Goal: Navigation & Orientation: Find specific page/section

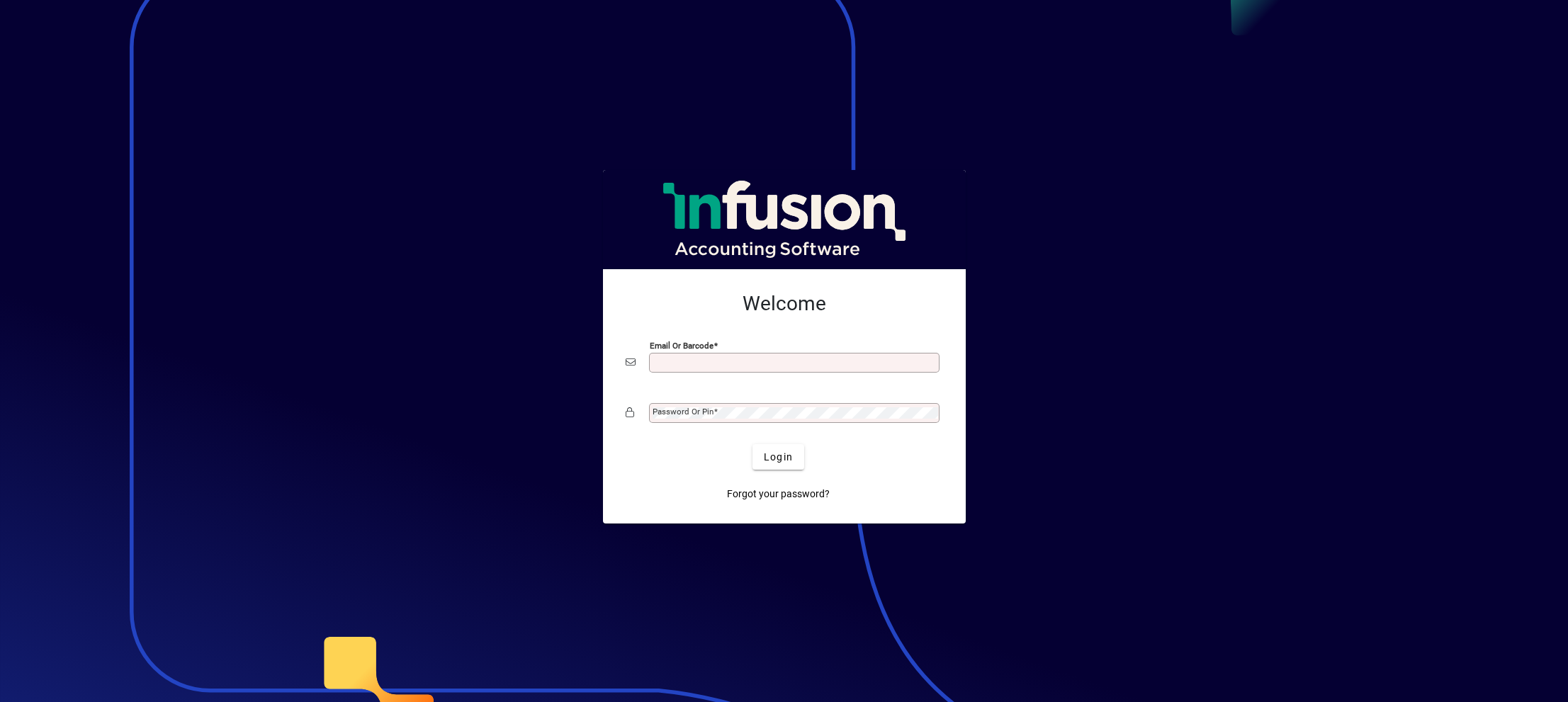
click at [699, 358] on input "Email or Barcode" at bounding box center [796, 363] width 286 height 12
type input "**********"
click at [685, 411] on mat-label "Password or Pin" at bounding box center [683, 411] width 61 height 10
click at [768, 454] on span "Login" at bounding box center [778, 456] width 29 height 15
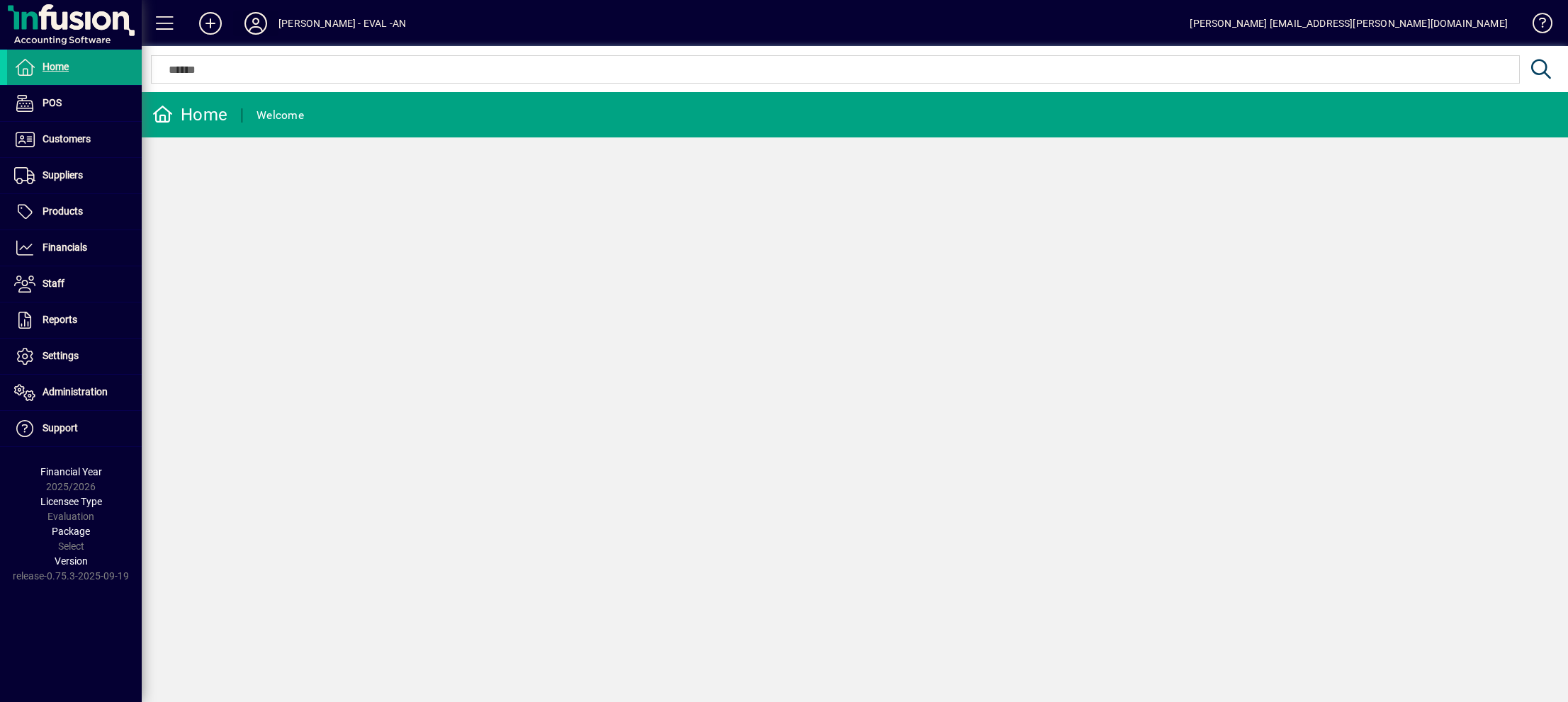
click at [267, 19] on icon at bounding box center [255, 22] width 28 height 22
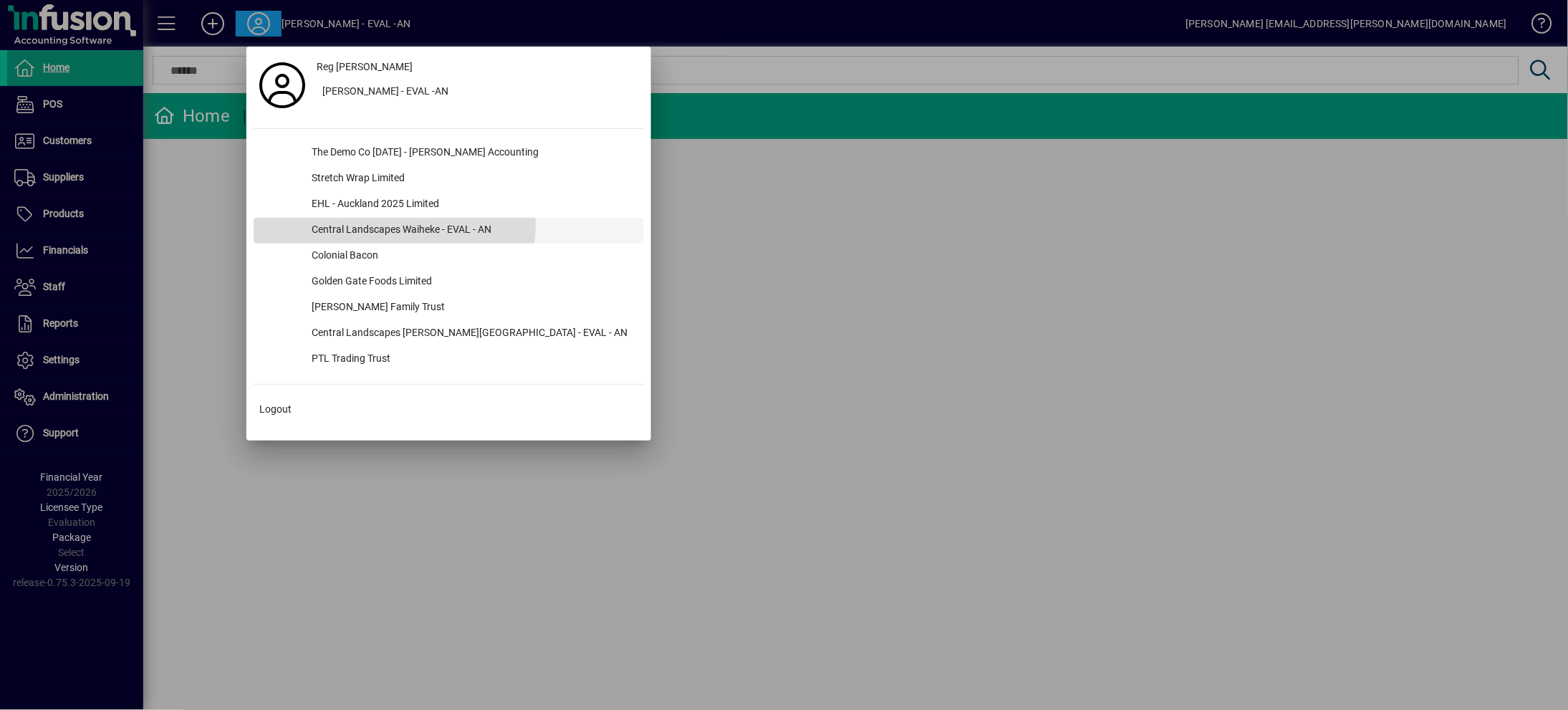
click at [385, 224] on div "Central Landscapes Waiheke - EVAL - AN" at bounding box center [472, 230] width 344 height 26
